Goal: Transaction & Acquisition: Purchase product/service

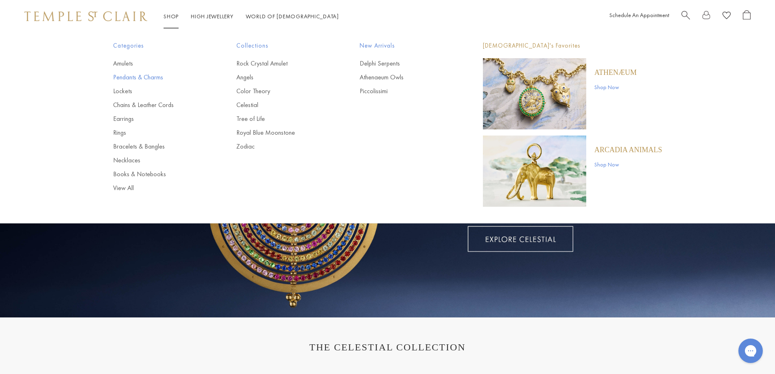
click at [127, 77] on link "Pendants & Charms" at bounding box center [158, 77] width 91 height 9
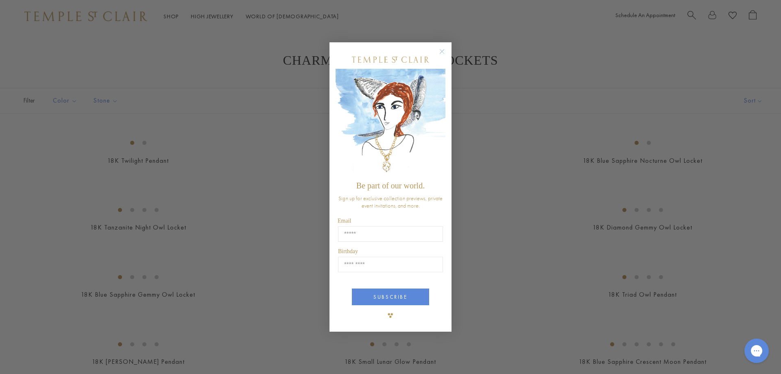
click at [442, 52] on circle "Close dialog" at bounding box center [442, 51] width 10 height 10
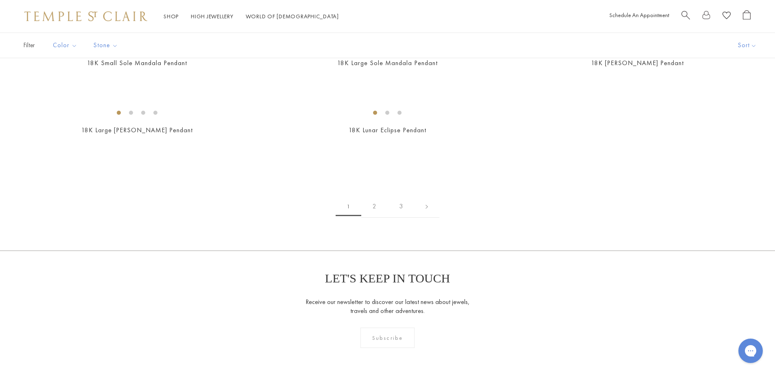
scroll to position [1261, 0]
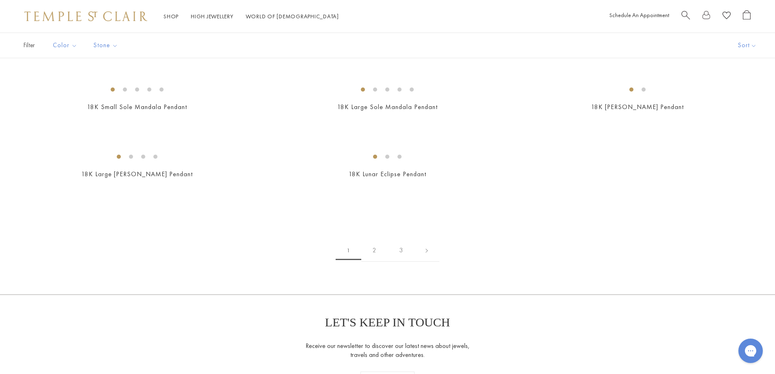
click at [0, 0] on img at bounding box center [0, 0] width 0 height 0
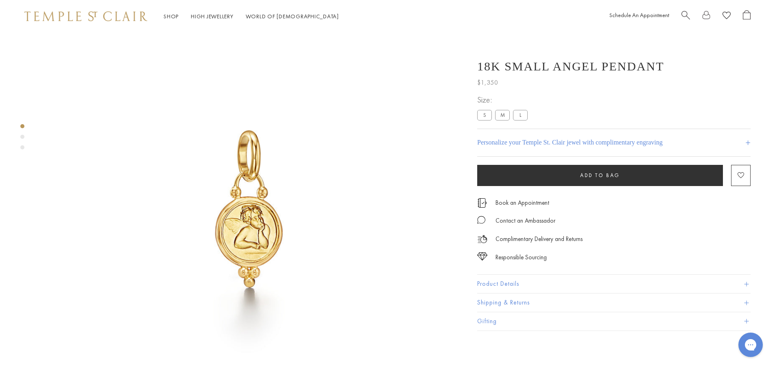
click at [506, 118] on label "M" at bounding box center [502, 115] width 15 height 10
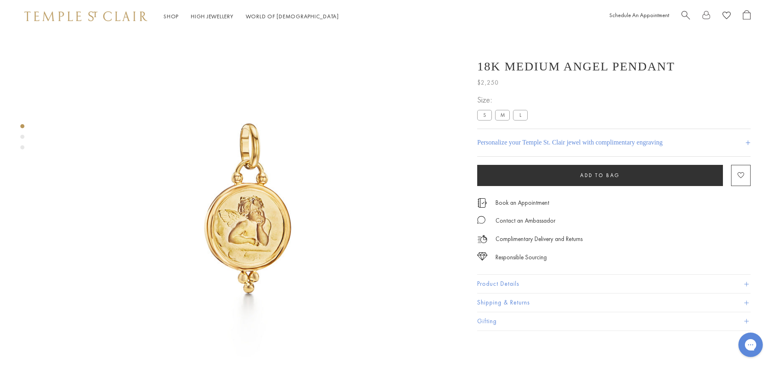
click at [521, 118] on label "L" at bounding box center [520, 115] width 15 height 10
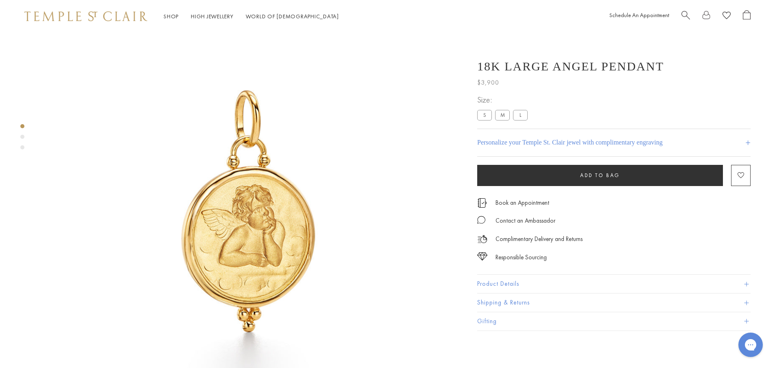
click at [485, 115] on label "S" at bounding box center [484, 115] width 15 height 10
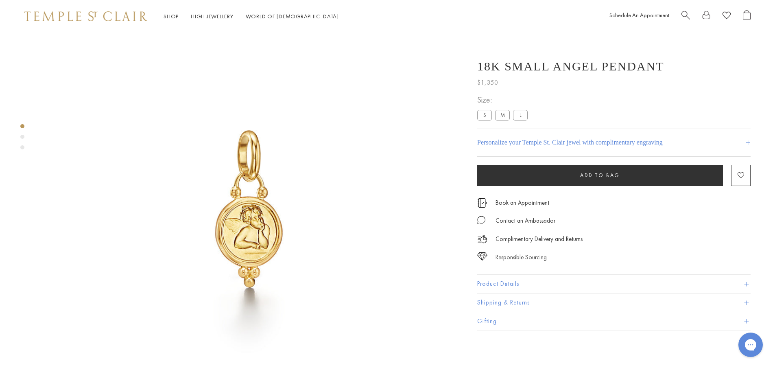
click at [503, 116] on label "M" at bounding box center [502, 115] width 15 height 10
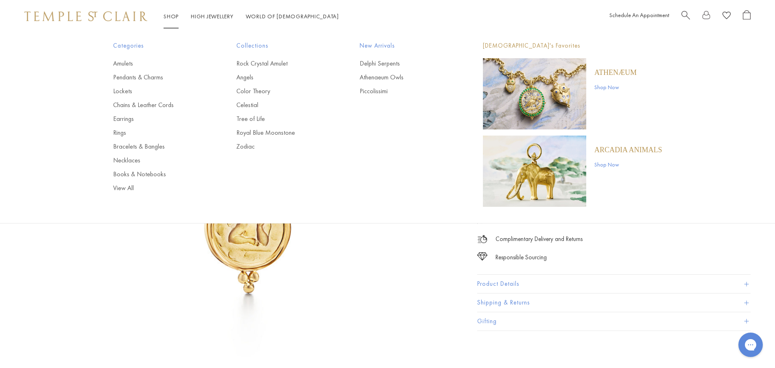
click at [685, 13] on span "Search" at bounding box center [685, 14] width 9 height 9
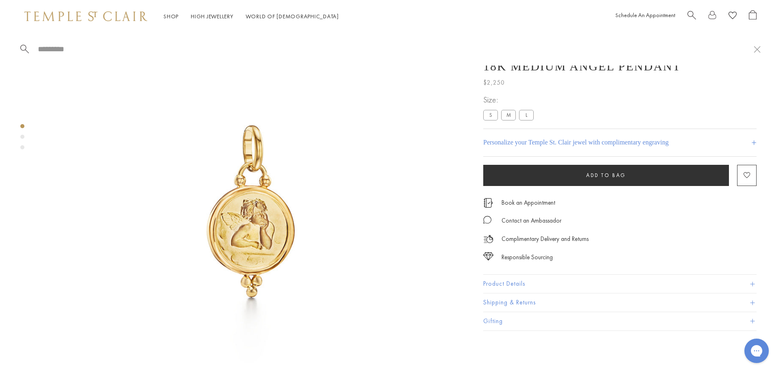
click at [691, 14] on span "Search" at bounding box center [691, 14] width 9 height 9
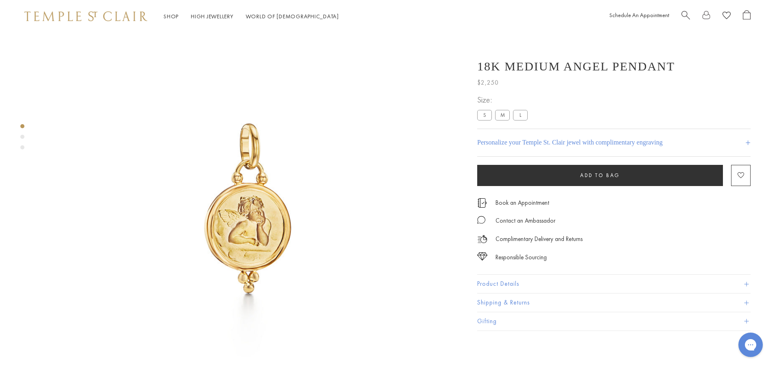
click at [685, 15] on span "Search" at bounding box center [685, 14] width 9 height 9
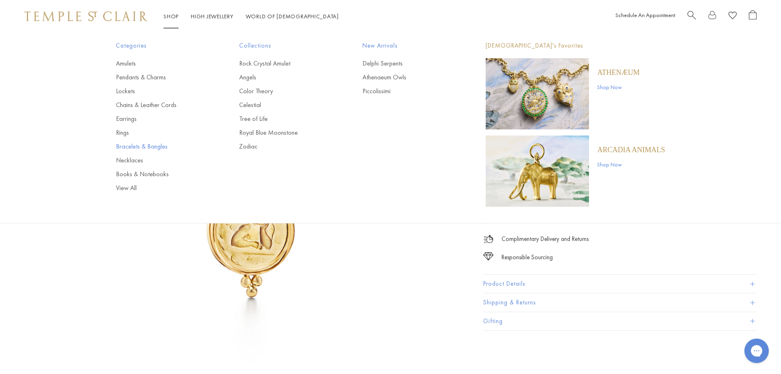
type input "*****"
click at [150, 144] on link "Bracelets & Bangles" at bounding box center [161, 146] width 91 height 9
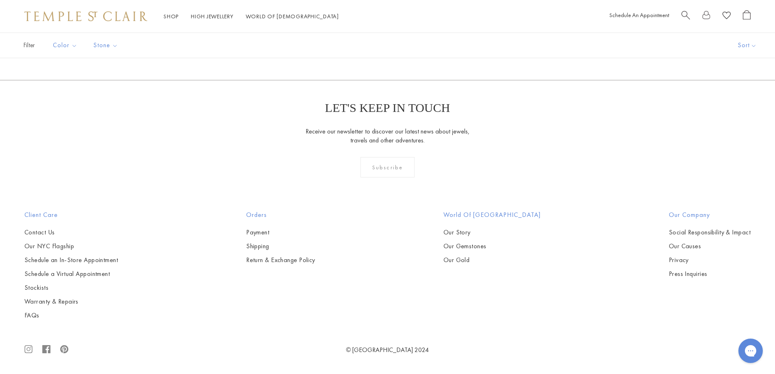
scroll to position [972, 0]
click at [0, 0] on img at bounding box center [0, 0] width 0 height 0
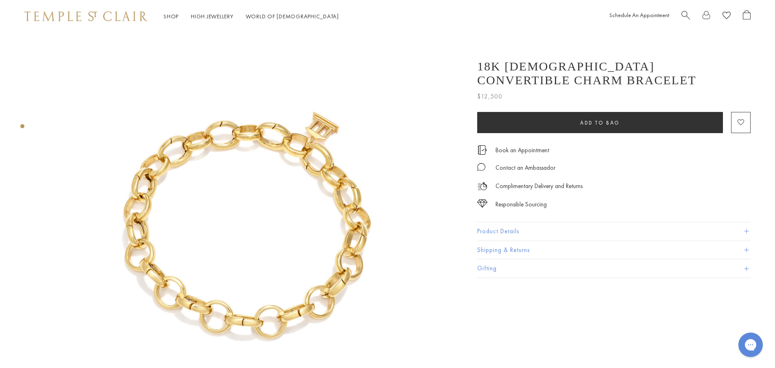
click at [517, 222] on button "Product Details" at bounding box center [613, 231] width 273 height 18
